Goal: Task Accomplishment & Management: Manage account settings

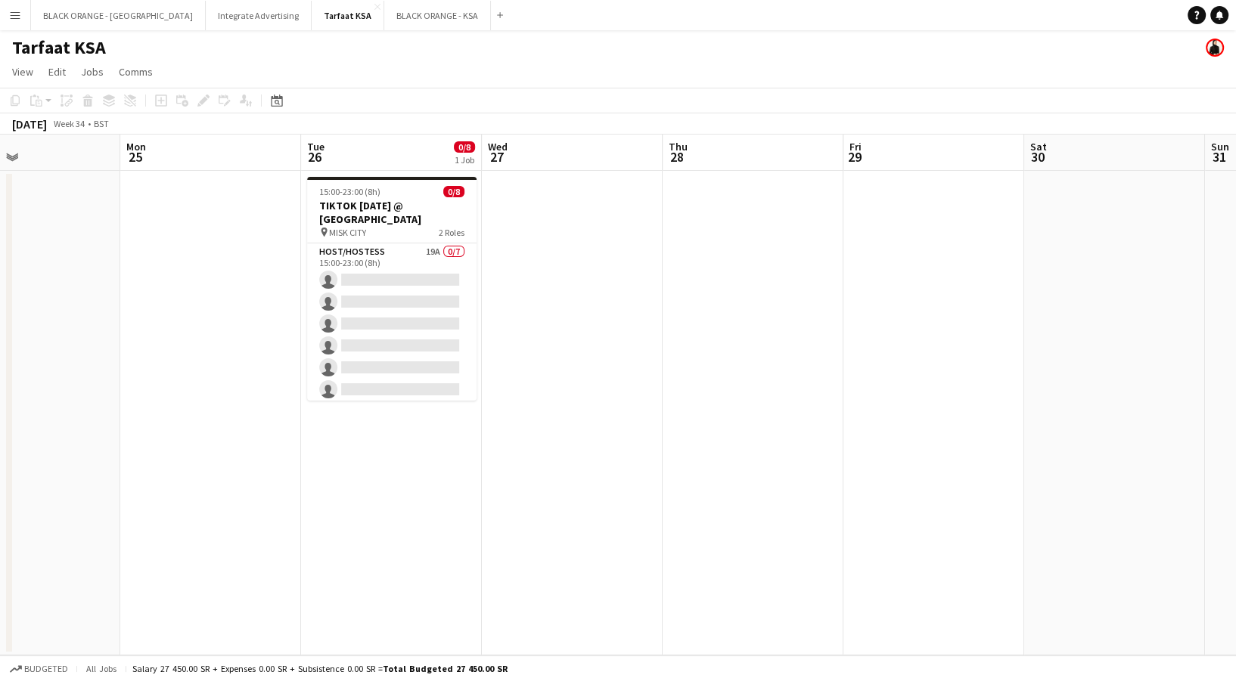
scroll to position [0, 420]
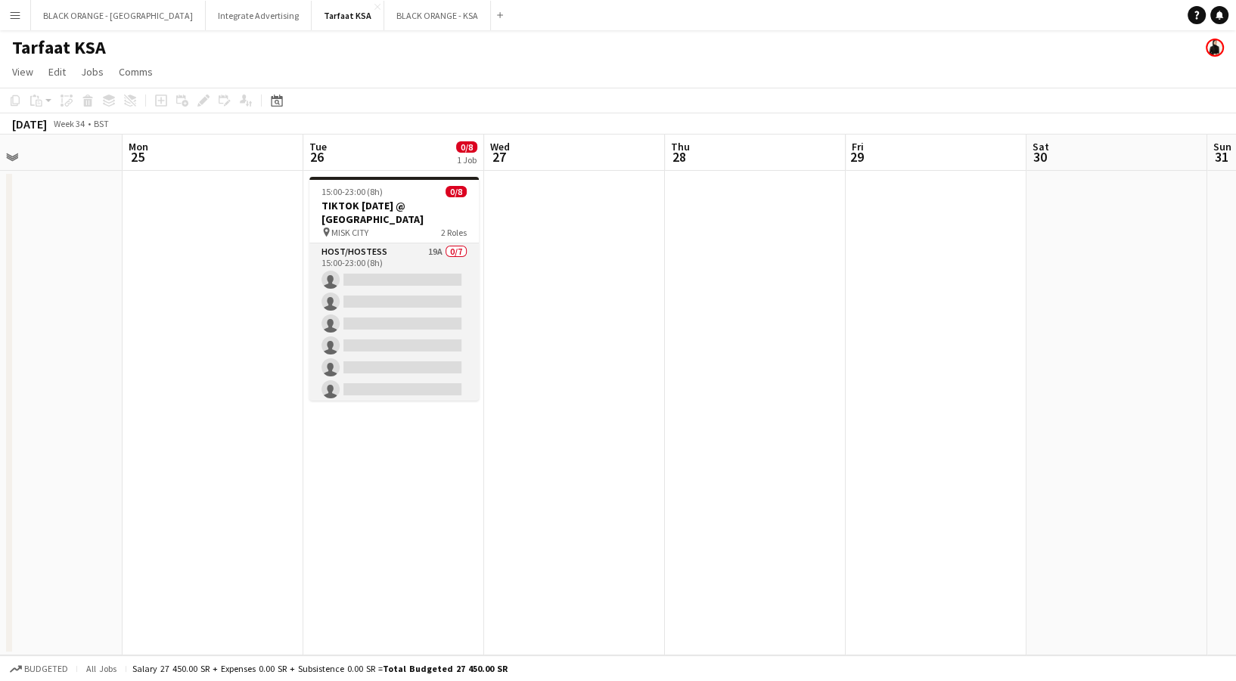
click at [347, 280] on app-card-role "Host/Hostess 19A 0/7 15:00-23:00 (8h) single-neutral-actions single-neutral-act…" at bounding box center [393, 335] width 169 height 183
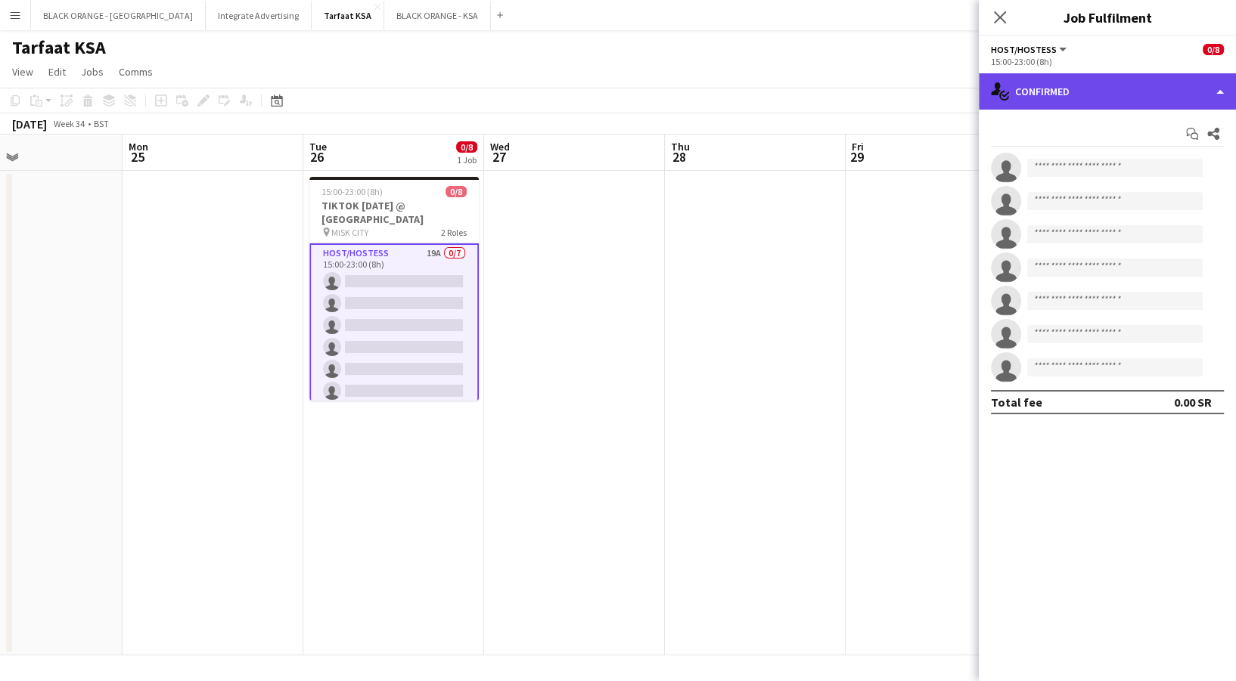
click at [1100, 91] on div "single-neutral-actions-check-2 Confirmed" at bounding box center [1107, 91] width 257 height 36
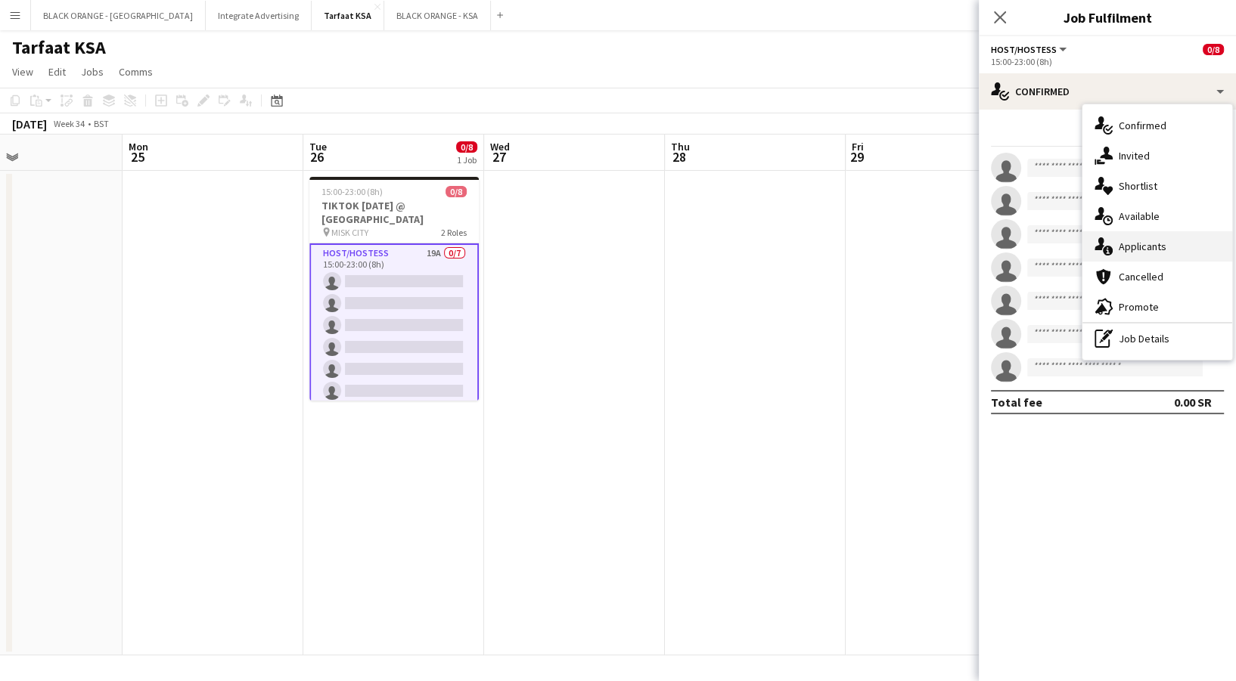
click at [1142, 250] on div "single-neutral-actions-information Applicants" at bounding box center [1157, 246] width 150 height 30
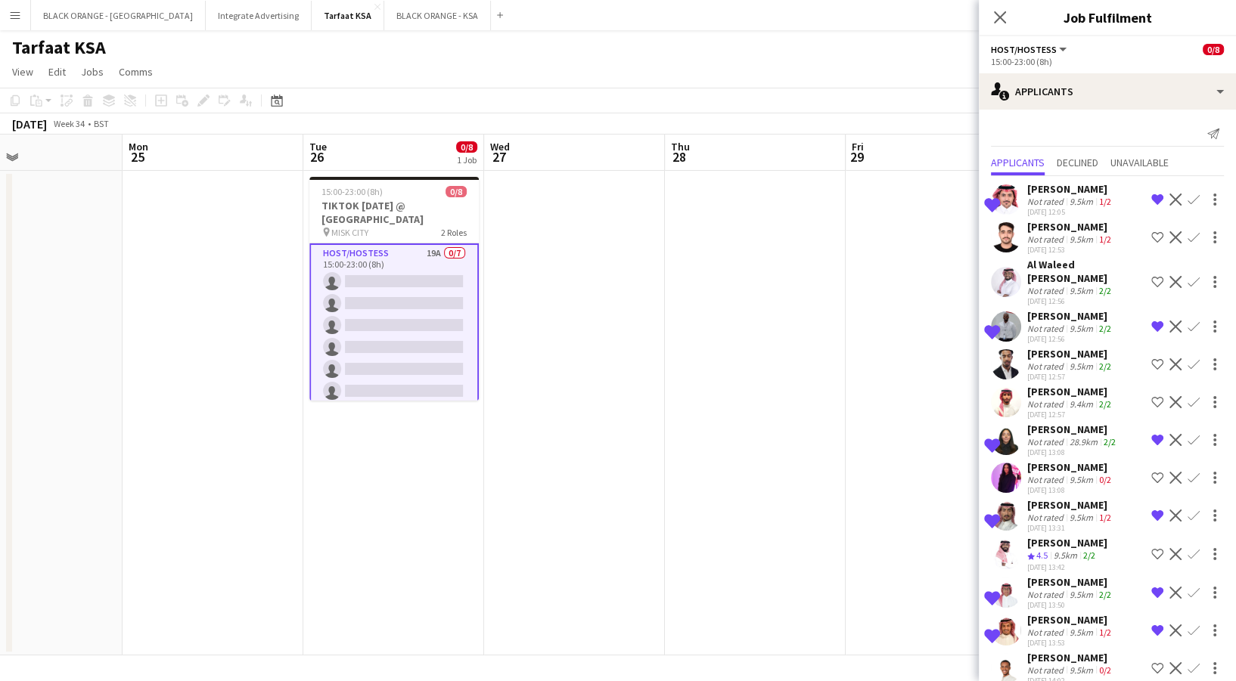
scroll to position [258, 0]
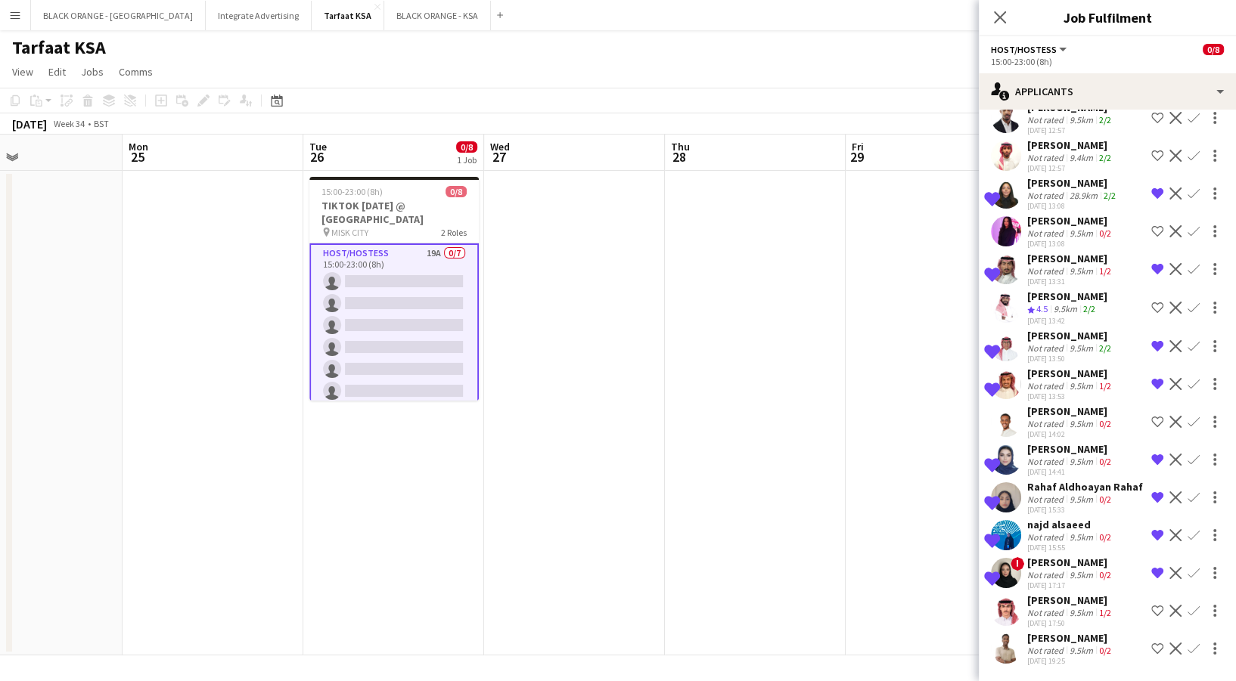
click at [1068, 617] on div "9.5km" at bounding box center [1080, 612] width 29 height 11
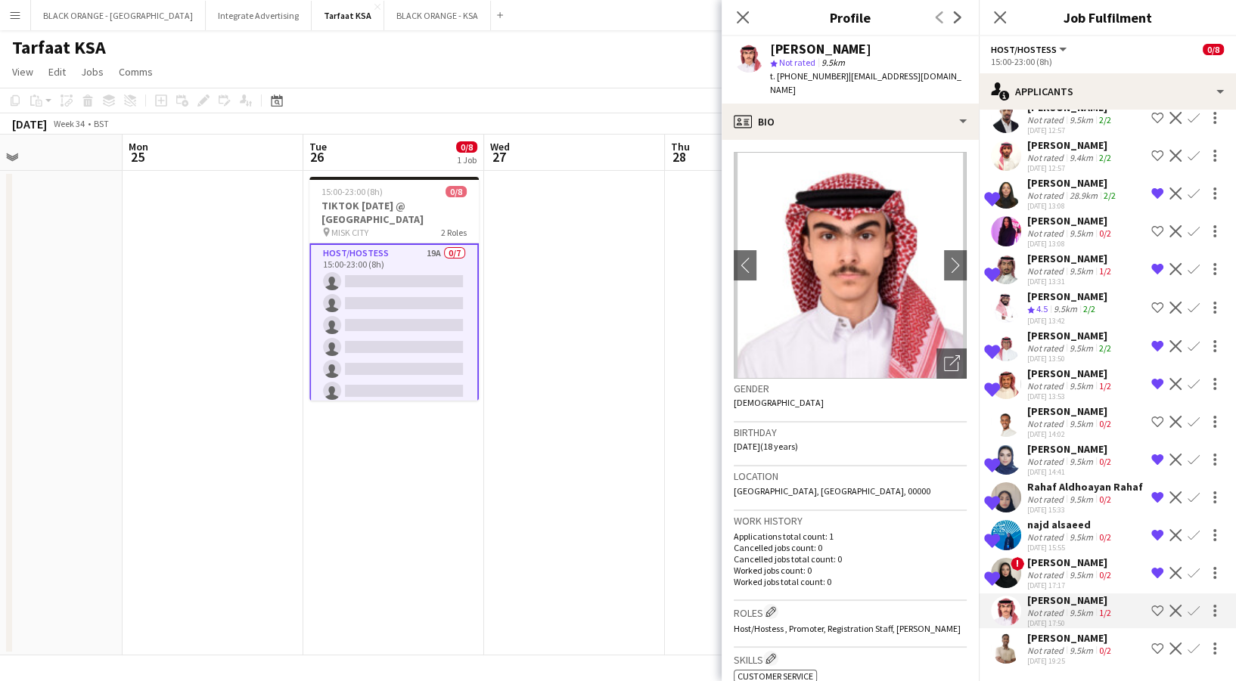
click at [1055, 645] on div "Not rated" at bounding box center [1046, 650] width 39 height 11
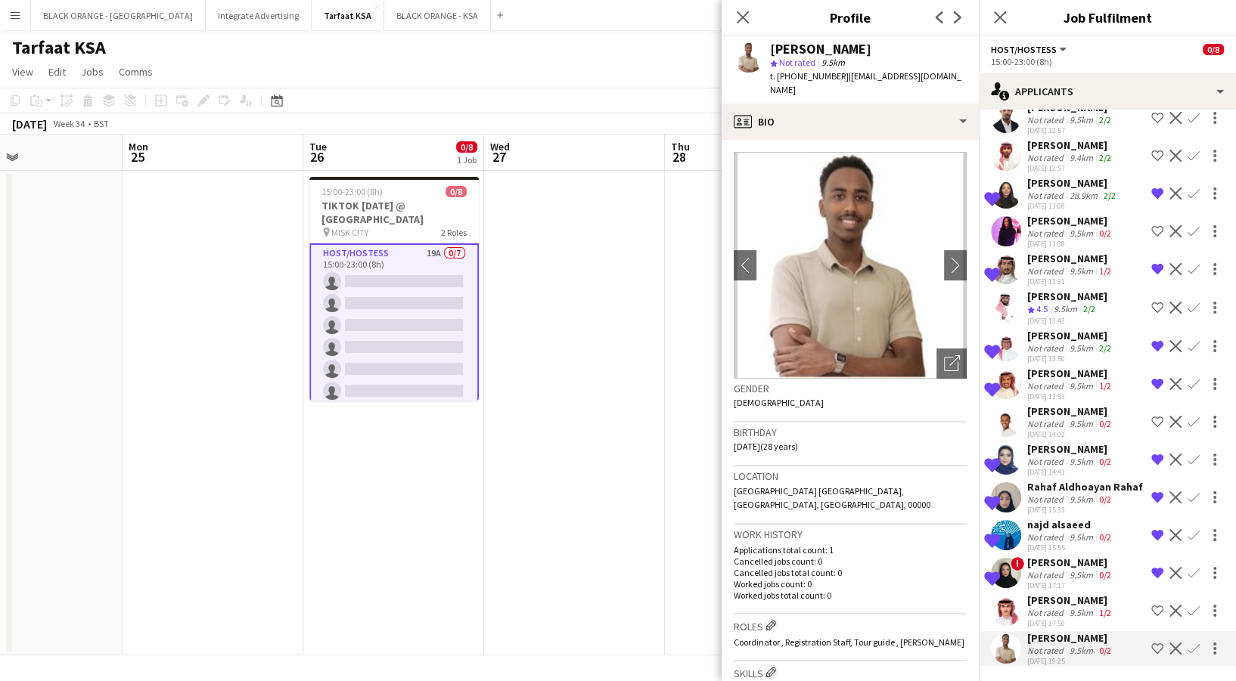
click at [583, 535] on app-date-cell at bounding box center [574, 413] width 181 height 485
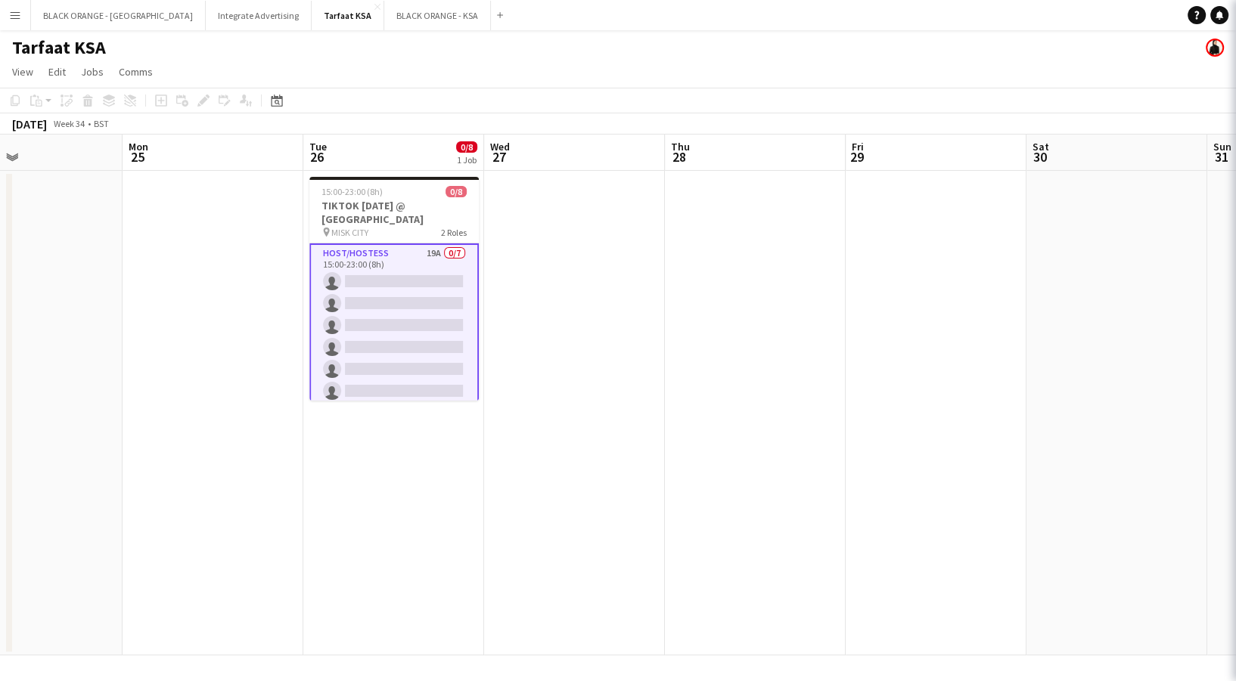
scroll to position [0, 0]
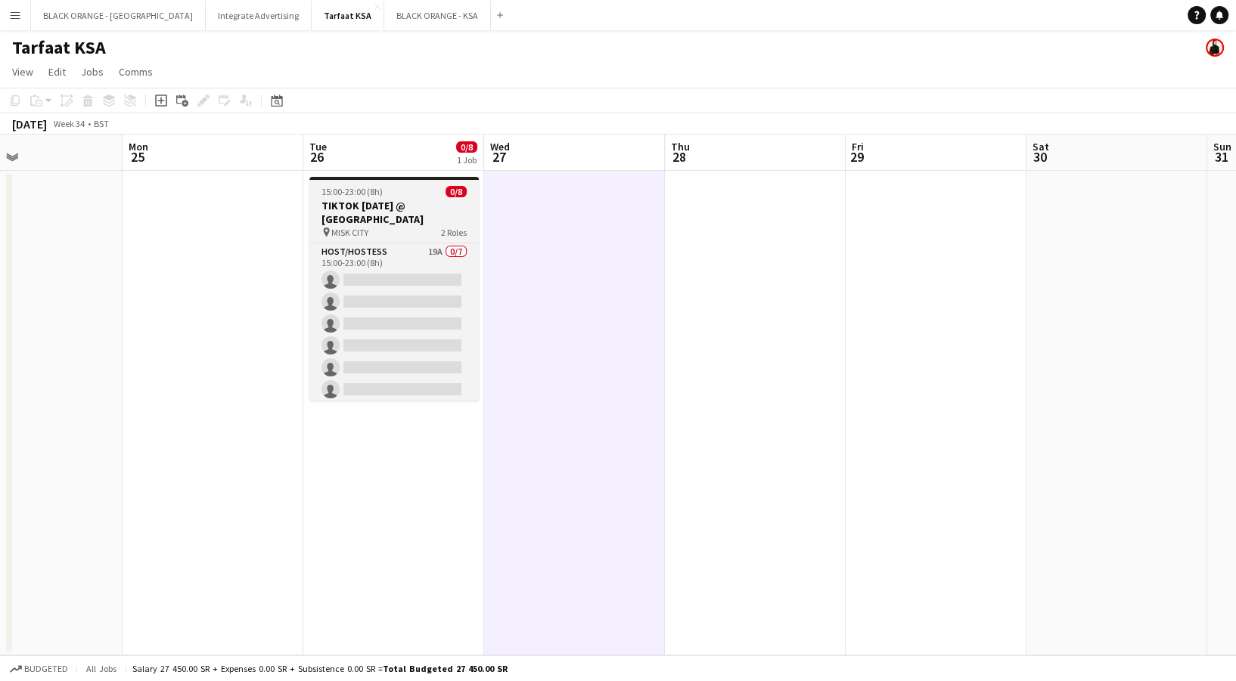
click at [394, 208] on h3 "TIKTOK [DATE] @ [GEOGRAPHIC_DATA]" at bounding box center [393, 212] width 169 height 27
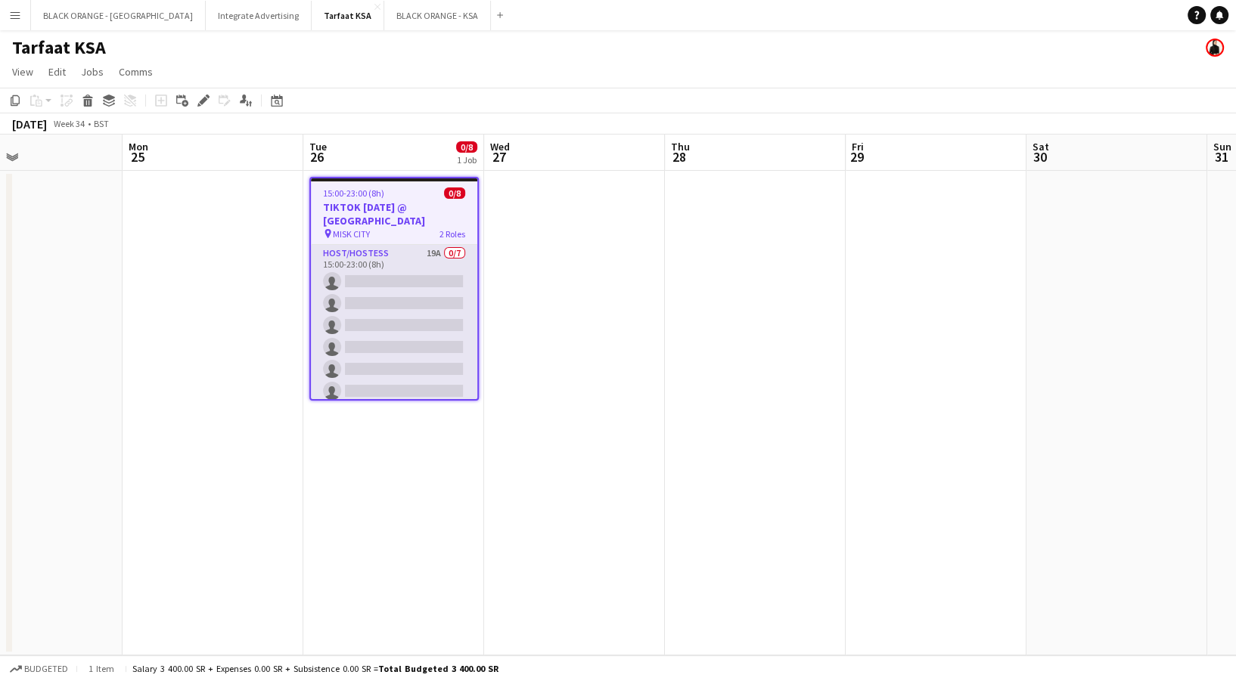
click at [396, 308] on app-card-role "Host/Hostess 19A 0/7 15:00-23:00 (8h) single-neutral-actions single-neutral-act…" at bounding box center [394, 336] width 166 height 183
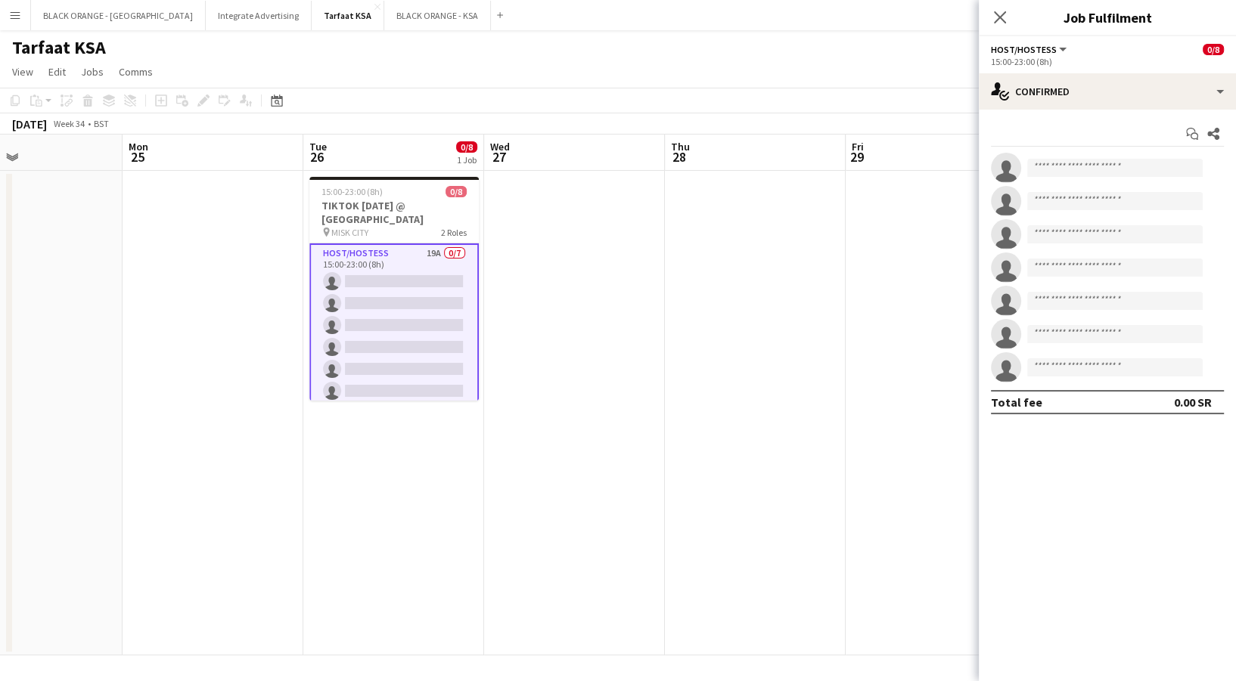
click at [669, 228] on app-date-cell at bounding box center [755, 413] width 181 height 485
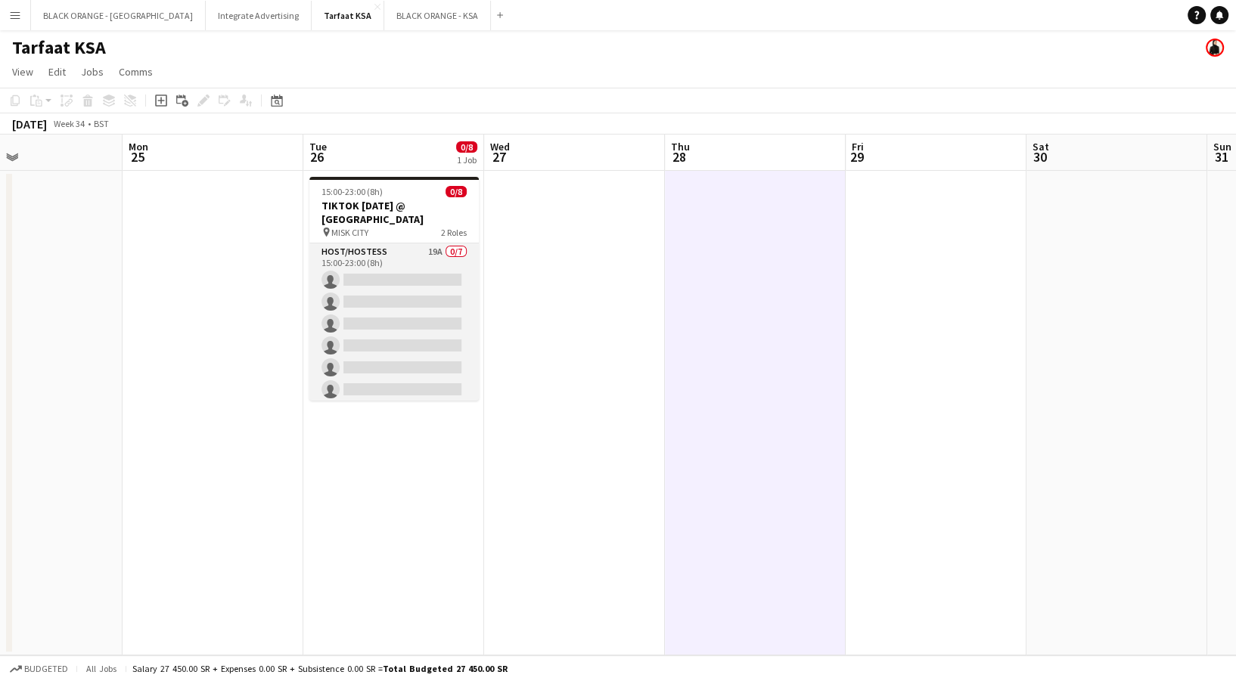
scroll to position [77, 0]
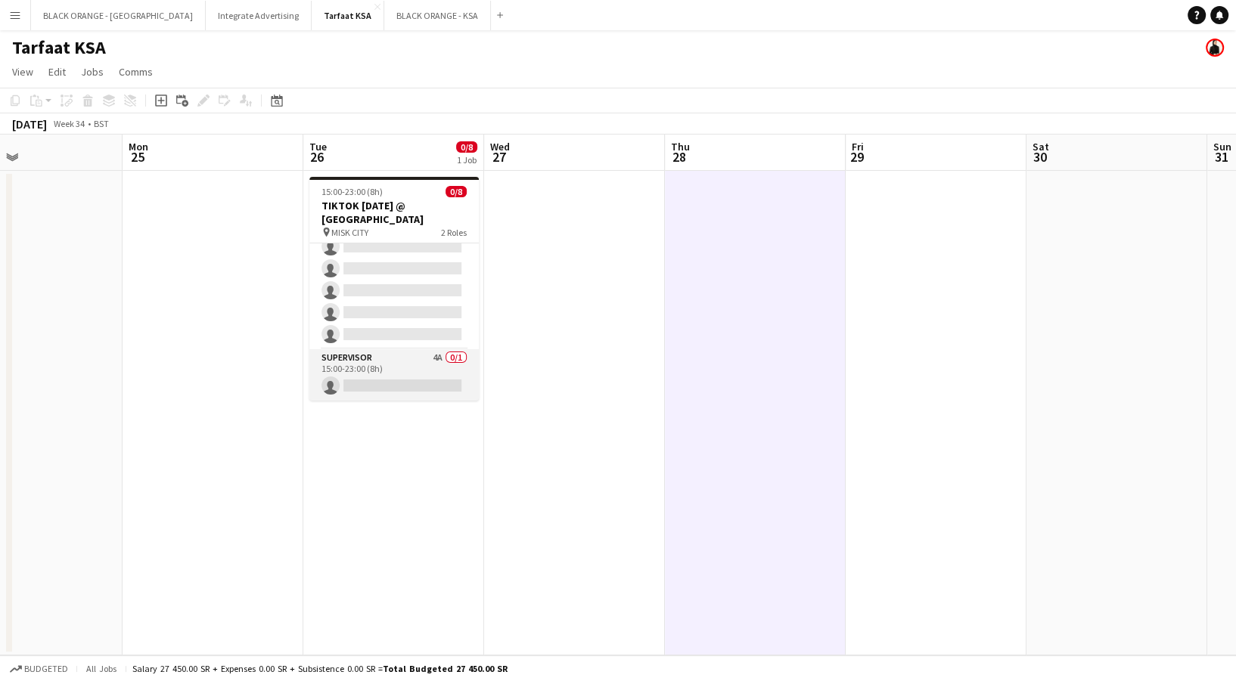
click at [431, 362] on app-card-role "Supervisor 4A 0/1 15:00-23:00 (8h) single-neutral-actions" at bounding box center [393, 374] width 169 height 51
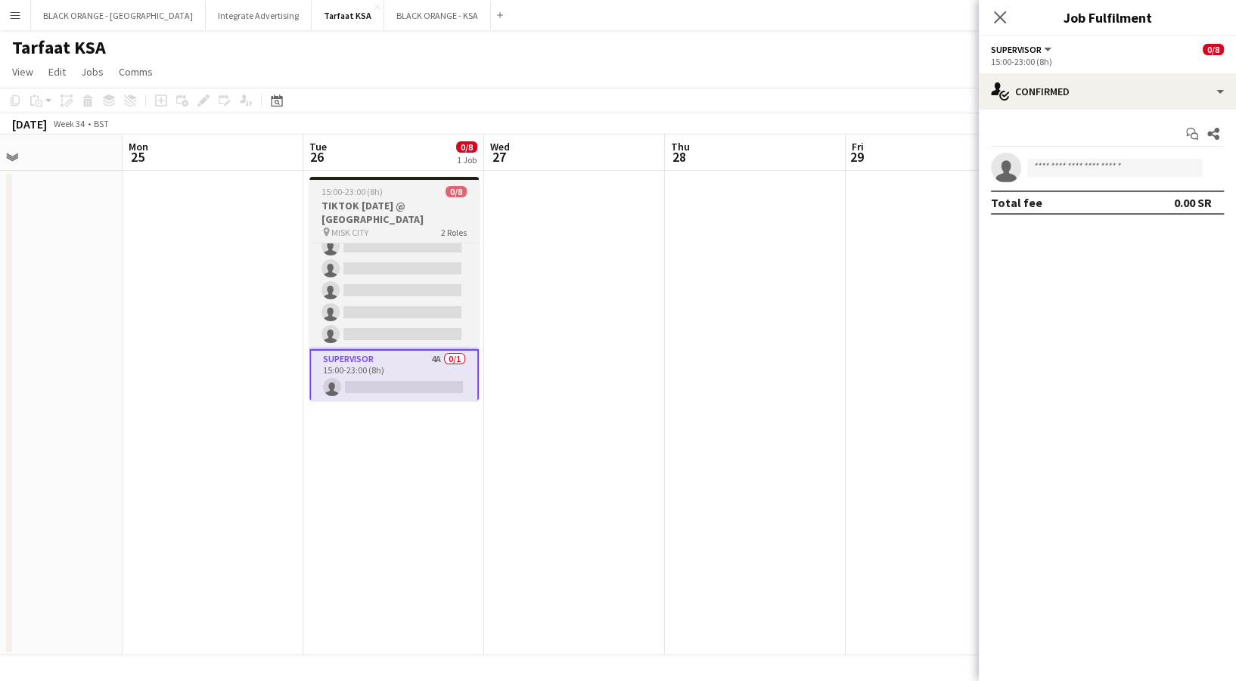
click at [400, 209] on h3 "TIKTOK [DATE] @ [GEOGRAPHIC_DATA]" at bounding box center [393, 212] width 169 height 27
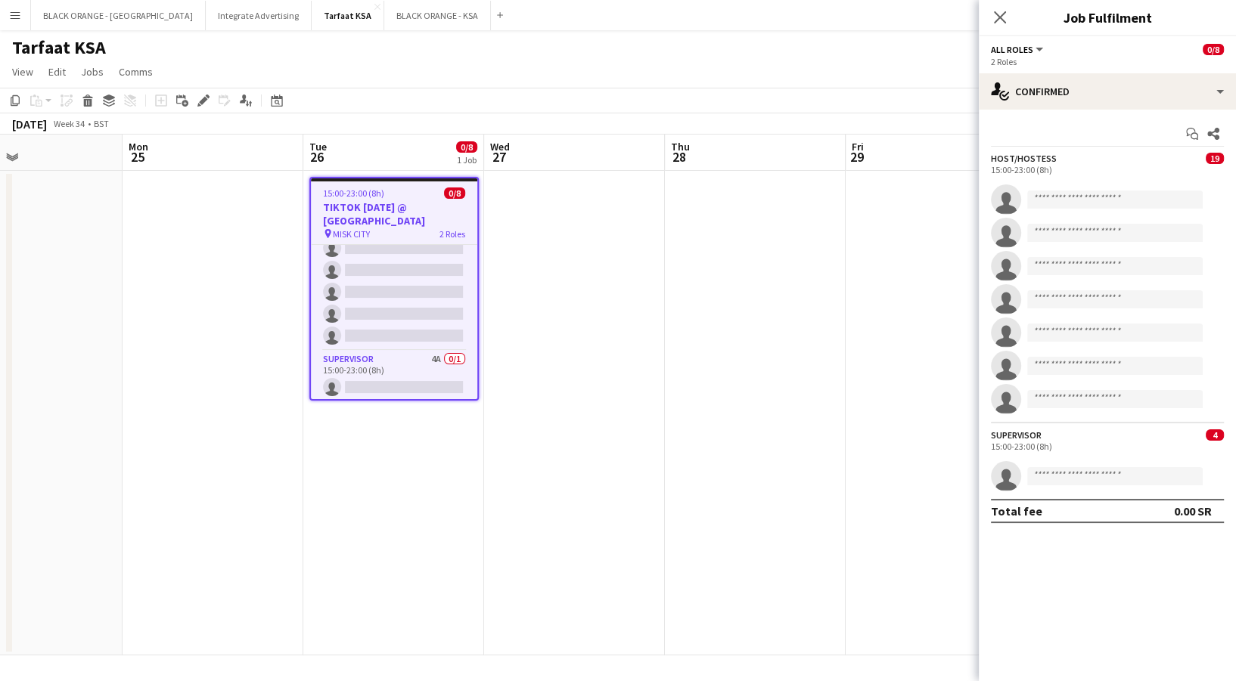
click at [705, 345] on app-date-cell at bounding box center [755, 413] width 181 height 485
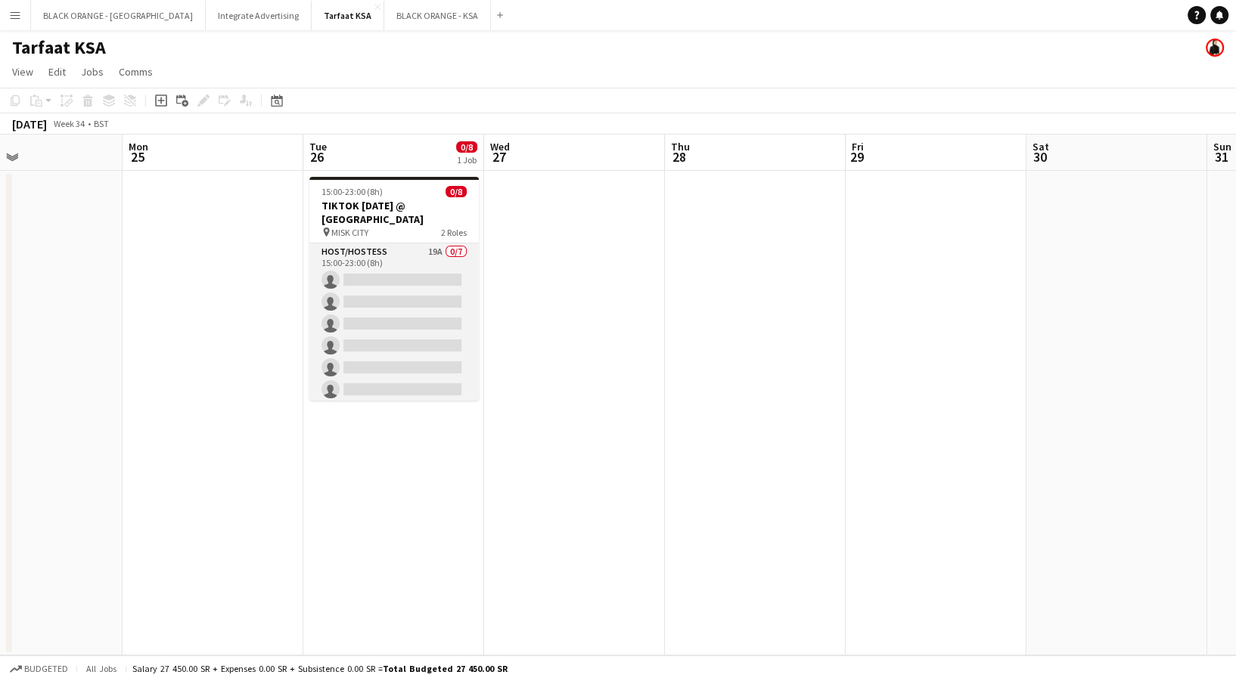
click at [421, 293] on app-card-role "Host/Hostess 19A 0/7 15:00-23:00 (8h) single-neutral-actions single-neutral-act…" at bounding box center [393, 335] width 169 height 183
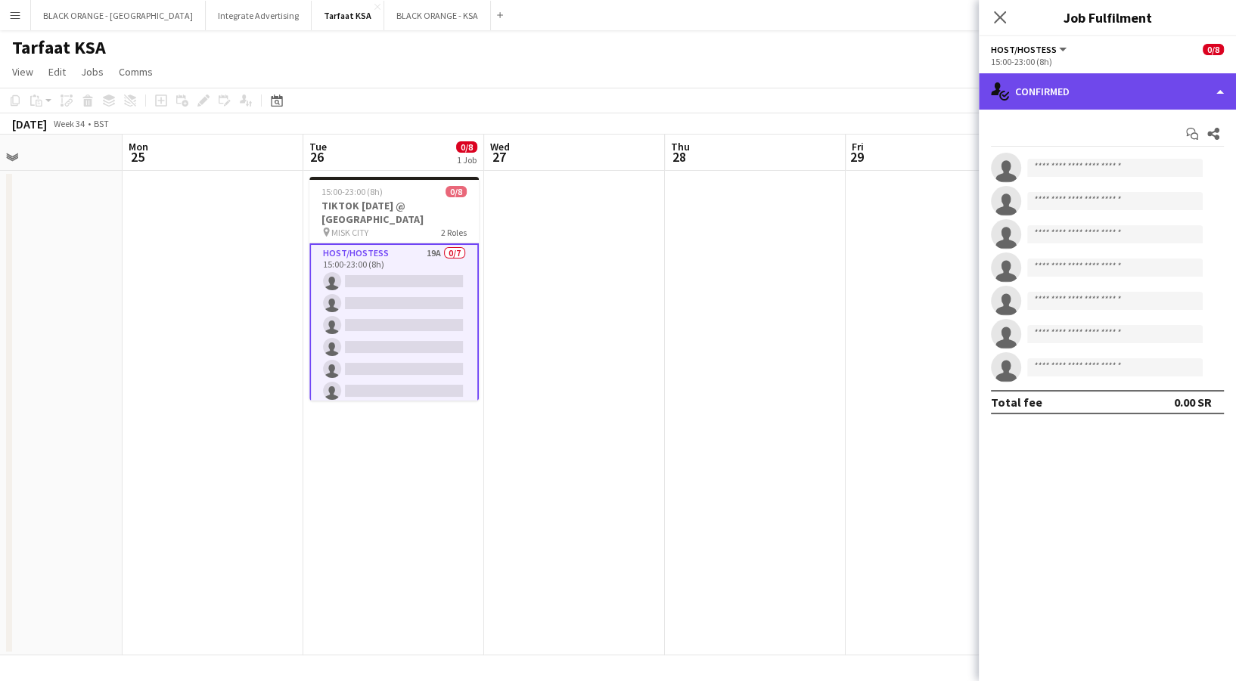
click at [1163, 87] on div "single-neutral-actions-check-2 Confirmed" at bounding box center [1107, 91] width 257 height 36
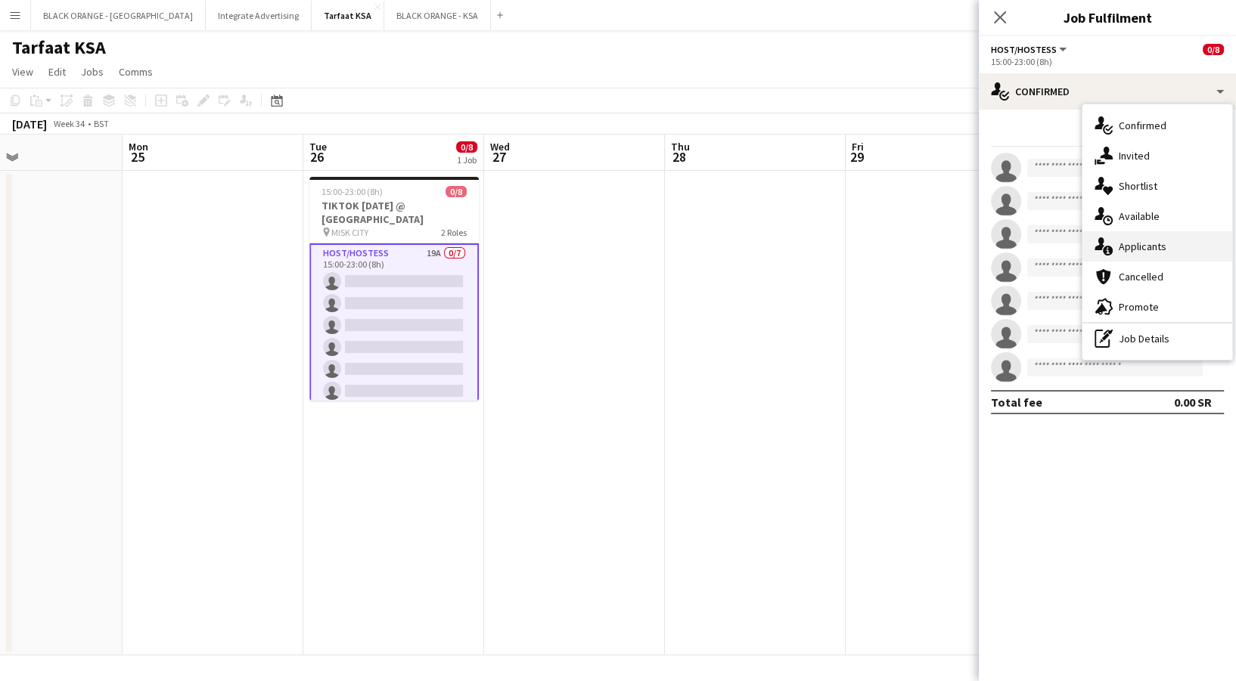
click at [1085, 258] on div "single-neutral-actions-information Applicants" at bounding box center [1157, 246] width 150 height 30
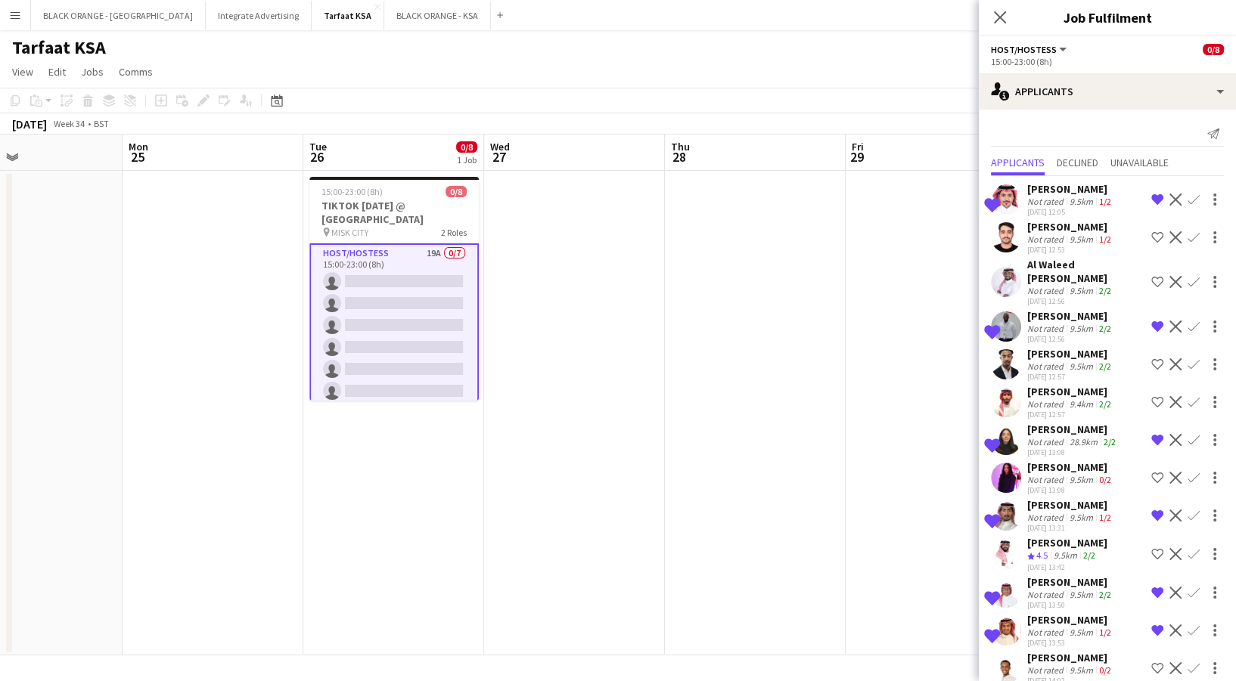
click at [592, 363] on app-date-cell at bounding box center [574, 413] width 181 height 485
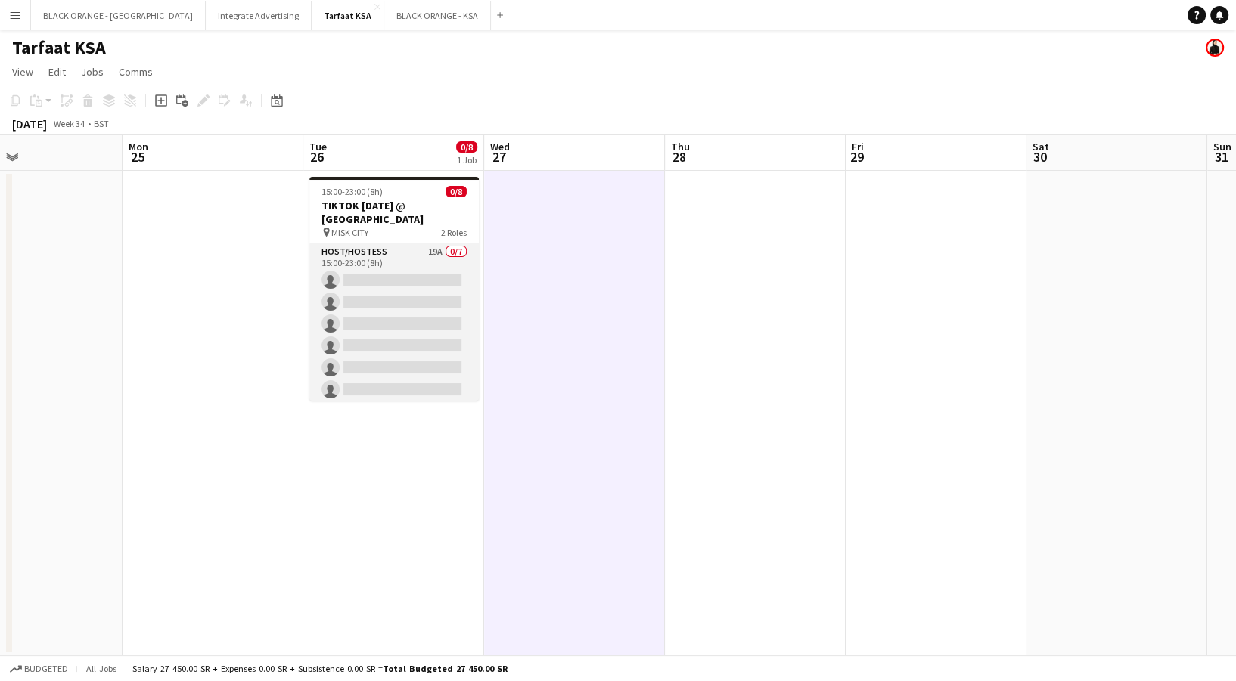
click at [390, 278] on app-card-role "Host/Hostess 19A 0/7 15:00-23:00 (8h) single-neutral-actions single-neutral-act…" at bounding box center [393, 335] width 169 height 183
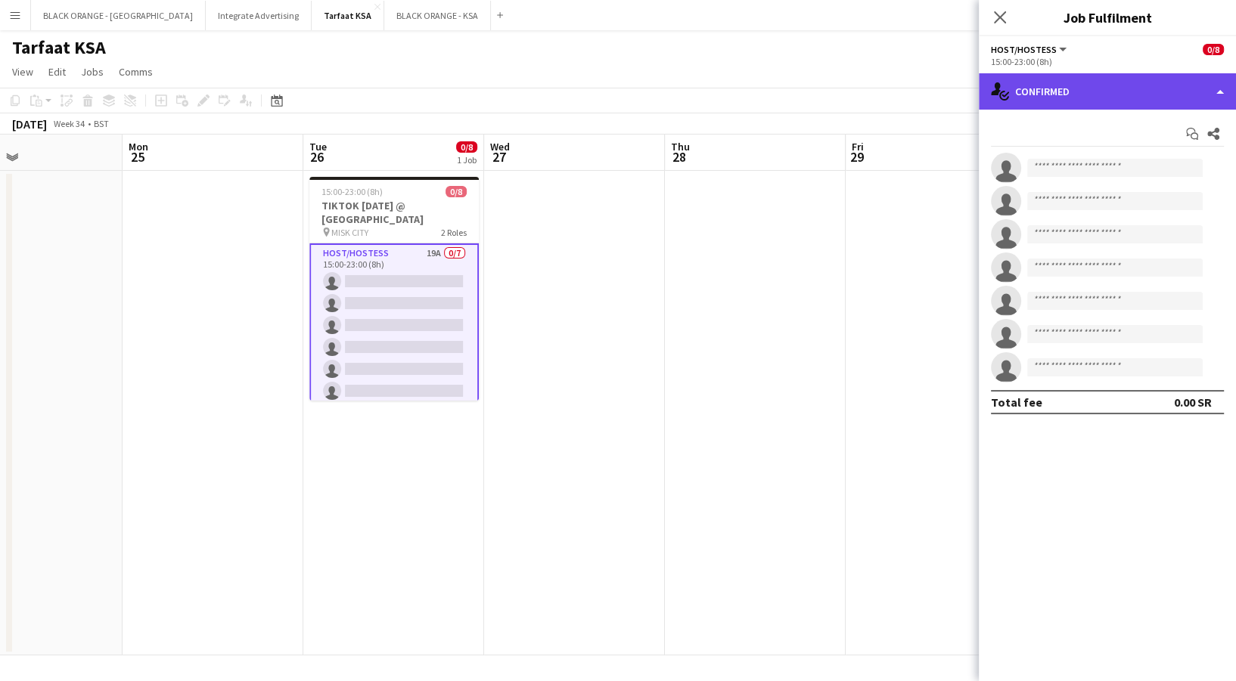
click at [1076, 92] on div "single-neutral-actions-check-2 Confirmed" at bounding box center [1107, 91] width 257 height 36
